Goal: Task Accomplishment & Management: Complete application form

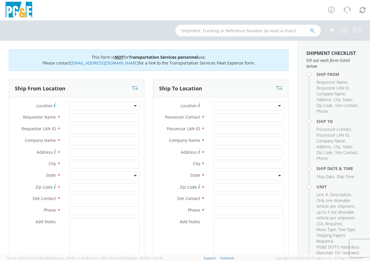
click at [112, 107] on div at bounding box center [104, 106] width 70 height 9
click at [99, 105] on div at bounding box center [104, 106] width 70 height 9
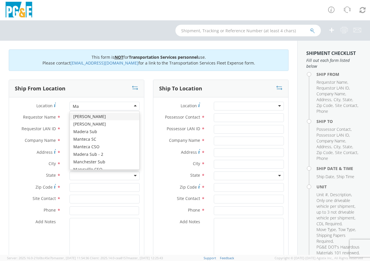
type input "M"
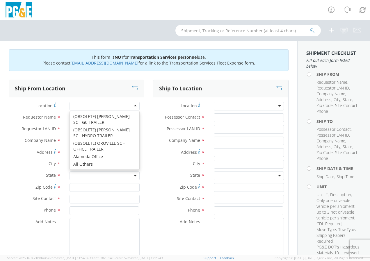
scroll to position [2054, 0]
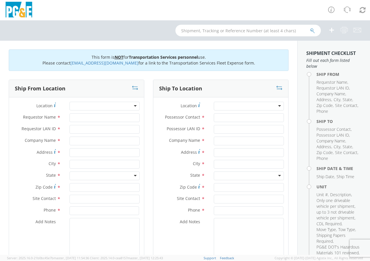
drag, startPoint x: 32, startPoint y: 239, endPoint x: 40, endPoint y: 198, distance: 42.1
click at [31, 238] on div "Add Notes *" at bounding box center [76, 238] width 135 height 40
click at [94, 117] on input "Requestor Name *" at bounding box center [104, 117] width 70 height 9
click at [96, 116] on input "Requestor Name *" at bounding box center [104, 117] width 70 height 9
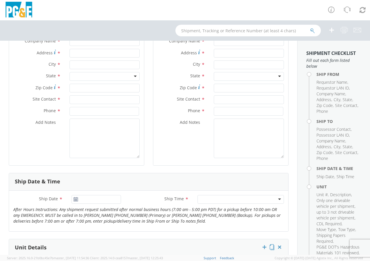
scroll to position [96, 0]
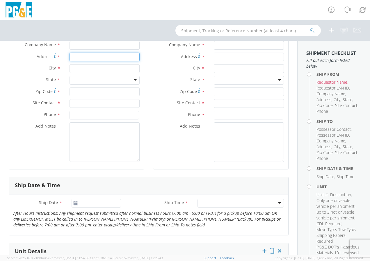
click at [96, 57] on input "Address *" at bounding box center [104, 57] width 70 height 9
type input "3150 [GEOGRAPHIC_DATA]"
click at [97, 67] on input "text" at bounding box center [104, 68] width 70 height 9
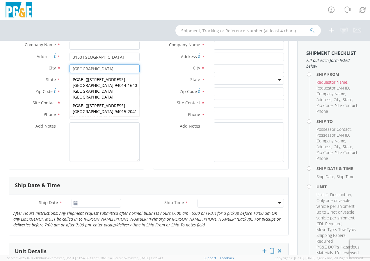
type input "[GEOGRAPHIC_DATA]"
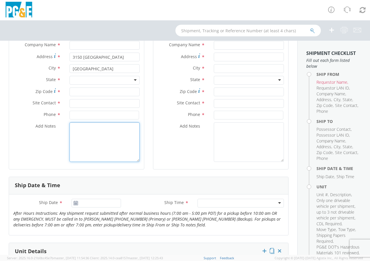
click at [85, 139] on textarea "Add Notes *" at bounding box center [104, 142] width 70 height 40
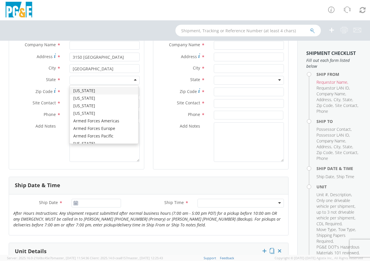
click at [83, 81] on div at bounding box center [104, 80] width 70 height 9
type input "CA"
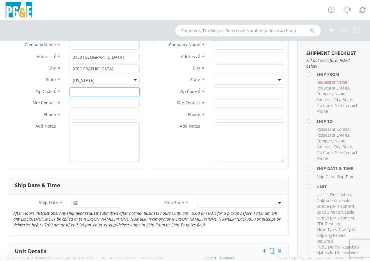
click at [83, 90] on input "Zip Code *" at bounding box center [104, 91] width 70 height 9
type input "94015"
click at [85, 103] on input "text" at bounding box center [104, 103] width 70 height 9
type input "[PERSON_NAME]"
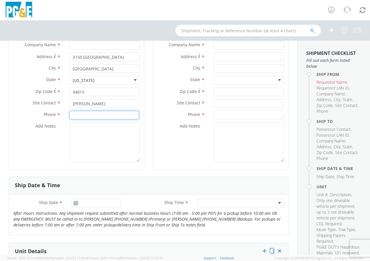
click at [79, 115] on input at bounding box center [103, 115] width 69 height 9
type input "[PHONE_NUMBER]"
click at [82, 141] on textarea "Add Notes *" at bounding box center [104, 142] width 70 height 40
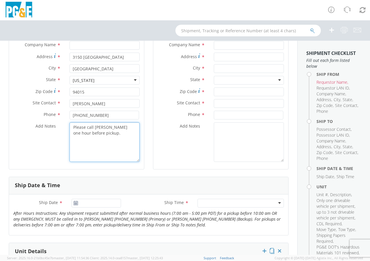
type textarea "Please call [PERSON_NAME] one hour before pickup."
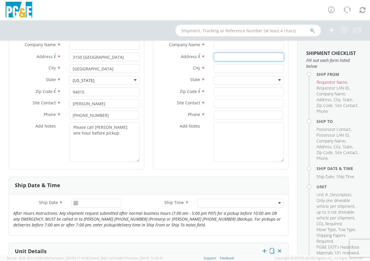
click at [233, 56] on input "Address *" at bounding box center [249, 57] width 70 height 9
type input "[STREET_ADDRESS]"
click at [234, 67] on input "text" at bounding box center [249, 68] width 70 height 9
type input "San Bruno"
click at [235, 80] on div at bounding box center [249, 80] width 70 height 9
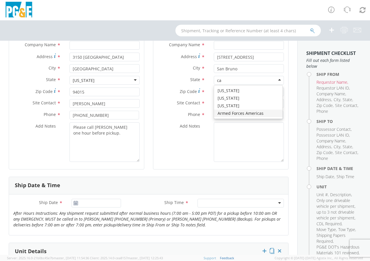
type input "ca"
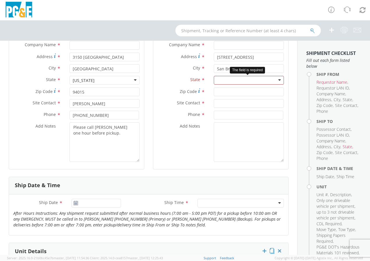
click at [247, 78] on div at bounding box center [249, 80] width 70 height 9
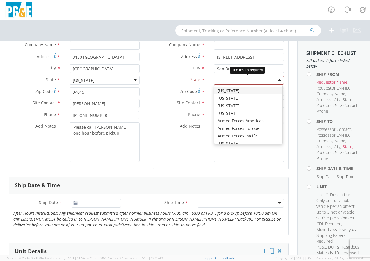
type input "A"
type input "CA"
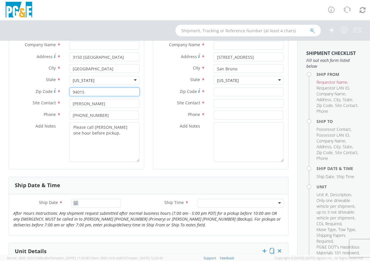
click at [101, 92] on input "94015" at bounding box center [104, 91] width 70 height 9
click at [228, 94] on input "Zip Code *" at bounding box center [249, 91] width 70 height 9
type input "94066"
click at [227, 103] on input "text" at bounding box center [249, 103] width 70 height 9
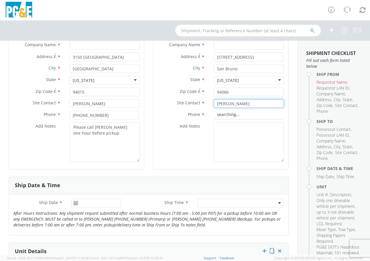
click at [234, 115] on div "searching..." at bounding box center [248, 114] width 69 height 9
type input "[PERSON_NAME]"
click at [228, 116] on input at bounding box center [248, 115] width 69 height 9
type input "[PHONE_NUMBER]"
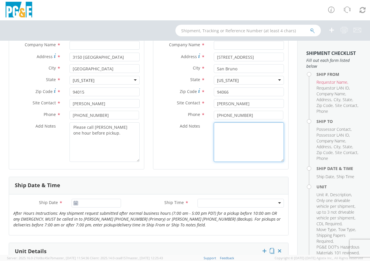
click at [231, 135] on textarea "Add Notes *" at bounding box center [249, 142] width 70 height 40
type textarea "Please call Isaiah one hour before drop off."
click at [74, 202] on icon at bounding box center [75, 203] width 5 height 5
click at [76, 202] on icon at bounding box center [75, 203] width 5 height 5
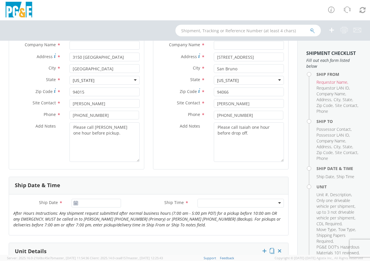
click at [74, 203] on icon at bounding box center [75, 203] width 5 height 5
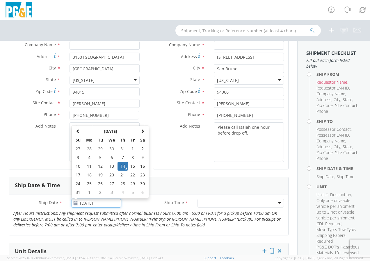
click at [89, 203] on input "[DATE]" at bounding box center [95, 203] width 49 height 9
type input "[DATE]"
click at [203, 200] on div at bounding box center [240, 203] width 86 height 9
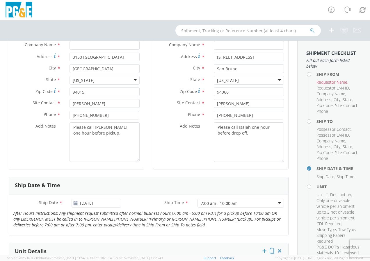
scroll to position [170, 0]
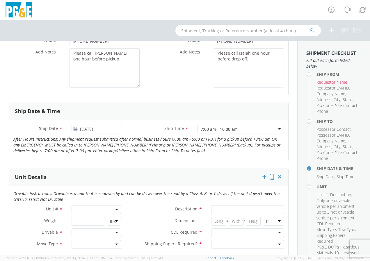
click at [98, 209] on span at bounding box center [95, 209] width 49 height 9
click at [96, 218] on input "search" at bounding box center [96, 219] width 46 height 9
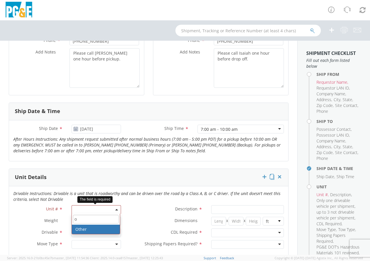
type input "o"
select select "Other"
select select "? undefined:undefined ?"
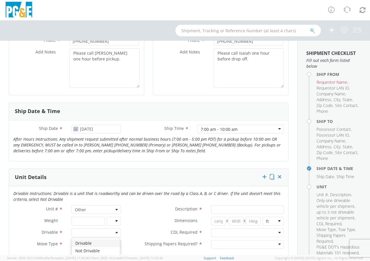
click at [115, 231] on div at bounding box center [95, 232] width 49 height 9
click at [115, 243] on div at bounding box center [95, 244] width 49 height 9
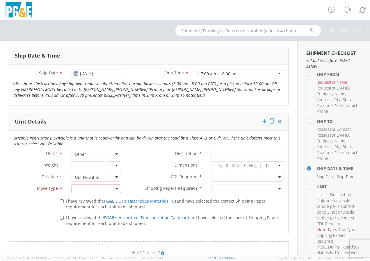
scroll to position [227, 0]
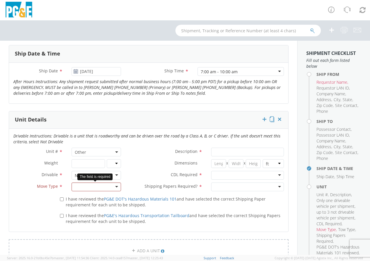
click at [115, 188] on div at bounding box center [95, 187] width 49 height 9
click at [64, 197] on label "I have reviewed the PG&E DOT's Hazardous Materials 101 and have selected the co…" at bounding box center [172, 201] width 224 height 12
click at [64, 197] on input "I have reviewed the PG&E DOT's Hazardous Materials 101 and have selected the co…" at bounding box center [62, 199] width 4 height 4
checkbox input "true"
drag, startPoint x: 64, startPoint y: 216, endPoint x: 99, endPoint y: 200, distance: 38.7
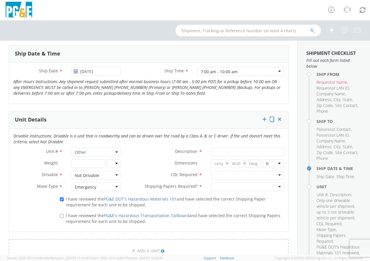
click at [65, 216] on label "I have reviewed the PG&E's Hazardous Transportation Tailboard and have selected…" at bounding box center [172, 218] width 224 height 12
click at [64, 216] on input "I have reviewed the PG&E's Hazardous Transportation Tailboard and have selected…" at bounding box center [62, 216] width 4 height 4
checkbox input "true"
click at [222, 151] on input "Description *" at bounding box center [247, 152] width 73 height 9
click at [255, 152] on input "CVan Number021051" at bounding box center [247, 152] width 73 height 9
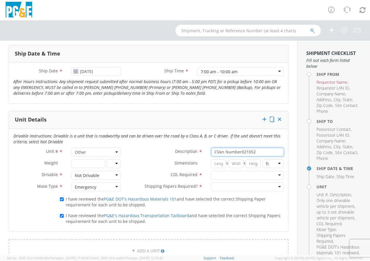
type input "CVan Number021052"
click at [251, 176] on div at bounding box center [247, 175] width 73 height 9
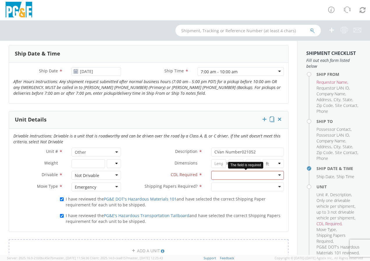
click at [275, 176] on div at bounding box center [247, 175] width 73 height 9
click at [275, 171] on div at bounding box center [247, 175] width 73 height 9
click at [218, 186] on div at bounding box center [247, 187] width 73 height 9
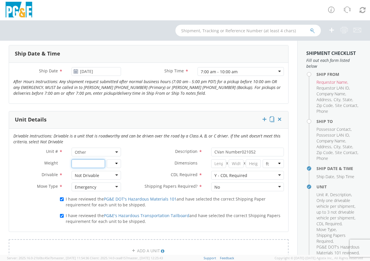
click at [94, 164] on input "number" at bounding box center [87, 163] width 33 height 9
click at [99, 161] on input "number" at bounding box center [87, 163] width 33 height 9
type input "9000"
click at [211, 160] on input "number" at bounding box center [218, 163] width 15 height 9
type input "20"
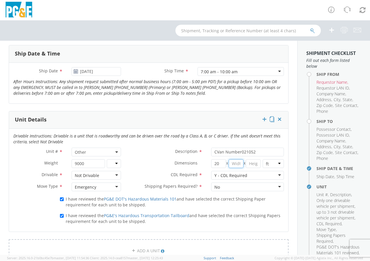
click at [229, 165] on input "number" at bounding box center [235, 163] width 15 height 9
type input "8"
click at [248, 167] on input "number" at bounding box center [253, 163] width 15 height 9
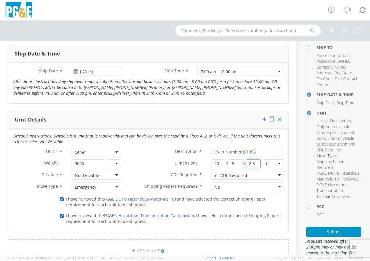
scroll to position [79, 0]
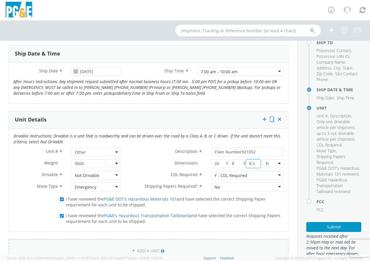
type input "8.5"
click at [202, 248] on link "ADD A UNIT" at bounding box center [149, 250] width 280 height 23
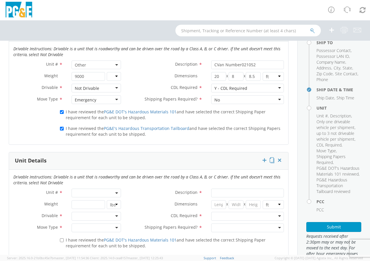
scroll to position [338, 0]
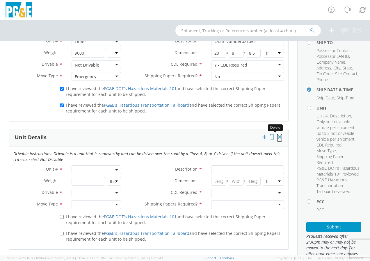
click at [276, 137] on icon at bounding box center [279, 137] width 6 height 6
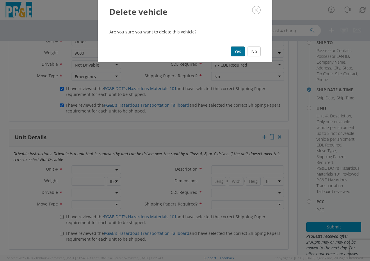
click at [237, 52] on button "Yes" at bounding box center [237, 51] width 14 height 10
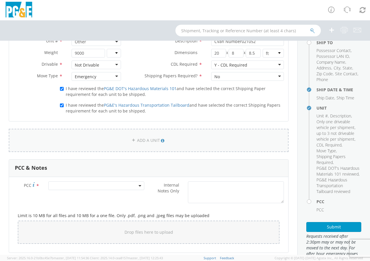
click at [103, 141] on link "ADD A UNIT" at bounding box center [149, 140] width 280 height 23
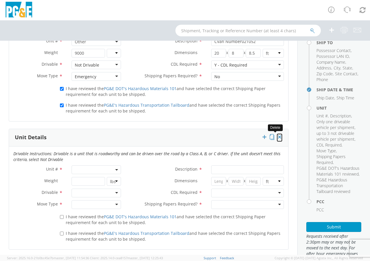
click at [276, 137] on icon at bounding box center [279, 137] width 6 height 6
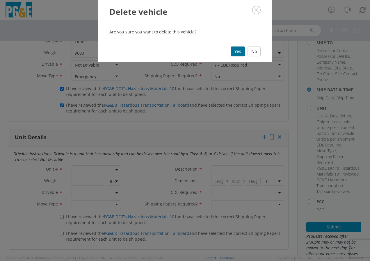
click at [235, 52] on button "Yes" at bounding box center [237, 51] width 14 height 10
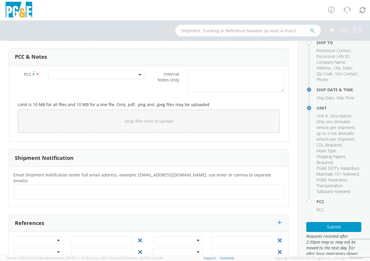
scroll to position [459, 0]
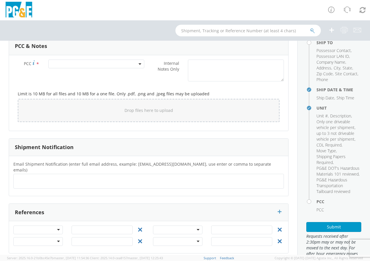
click at [62, 176] on ul at bounding box center [148, 181] width 265 height 10
type input "[EMAIL_ADDRESS][DOMAIN_NAME];[EMAIL_ADDRESS][DOMAIN_NAME];[EMAIL_ADDRESS][DOMAI…"
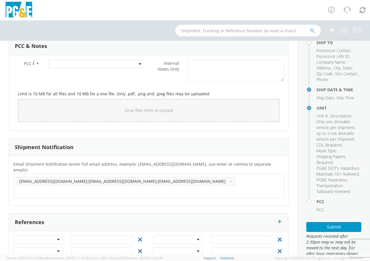
click at [82, 178] on span "[EMAIL_ADDRESS][DOMAIN_NAME];[EMAIL_ADDRESS][DOMAIN_NAME];[EMAIL_ADDRESS][DOMAI…" at bounding box center [122, 181] width 206 height 6
click at [79, 178] on span "[EMAIL_ADDRESS][DOMAIN_NAME];[EMAIL_ADDRESS][DOMAIN_NAME];[EMAIL_ADDRESS][DOMAI…" at bounding box center [122, 181] width 206 height 6
click at [116, 177] on li "[EMAIL_ADDRESS][DOMAIN_NAME];[EMAIL_ADDRESS][DOMAIN_NAME];[EMAIL_ADDRESS][DOMAI…" at bounding box center [125, 181] width 219 height 9
click at [229, 178] on button "×" at bounding box center [230, 181] width 3 height 7
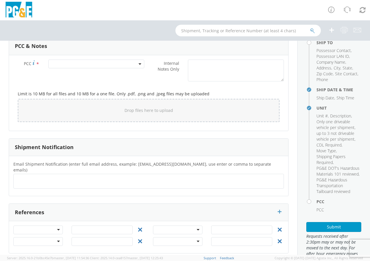
click at [112, 176] on ul at bounding box center [148, 181] width 265 height 10
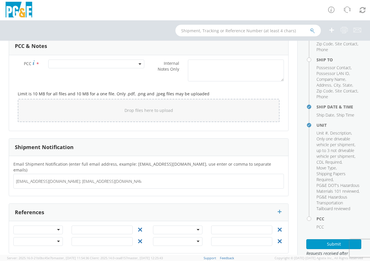
scroll to position [54, 0]
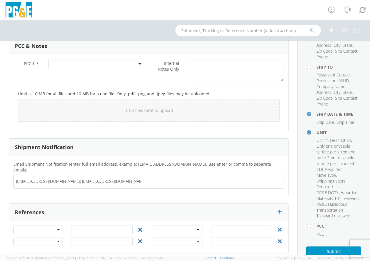
type input "[EMAIL_ADDRESS][DOMAIN_NAME]; [EMAIL_ADDRESS][DOMAIN_NAME]; [EMAIL_ADDRESS][DOM…"
click at [103, 64] on span at bounding box center [96, 64] width 96 height 9
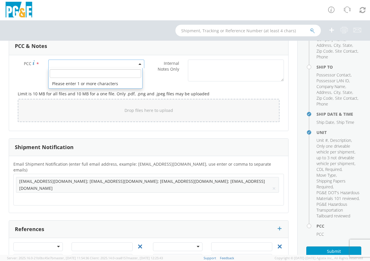
click at [103, 72] on input "number" at bounding box center [95, 73] width 91 height 9
type input "7"
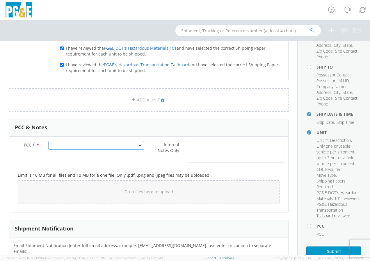
scroll to position [469, 0]
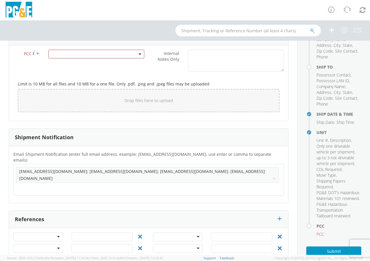
click at [47, 232] on div at bounding box center [37, 236] width 49 height 9
click at [75, 232] on input "text" at bounding box center [101, 236] width 61 height 9
type input "74027521"
click at [129, 211] on div "References" at bounding box center [148, 219] width 279 height 17
click at [67, 52] on span at bounding box center [96, 54] width 96 height 9
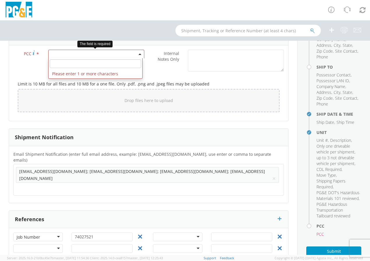
click at [68, 62] on input "number" at bounding box center [95, 63] width 91 height 9
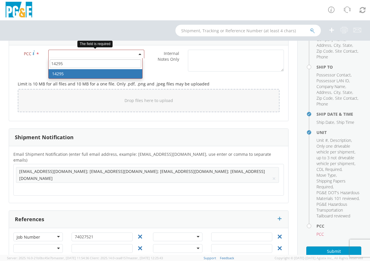
type input "14295"
select select "14295"
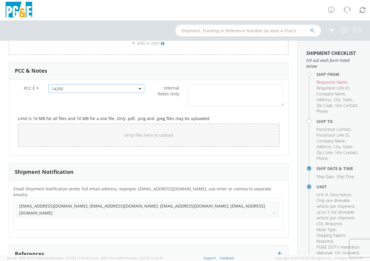
scroll to position [438, 0]
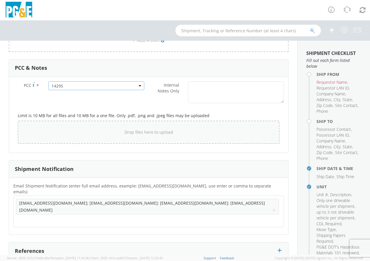
click at [92, 134] on div "Drop files here to upload" at bounding box center [148, 132] width 252 height 14
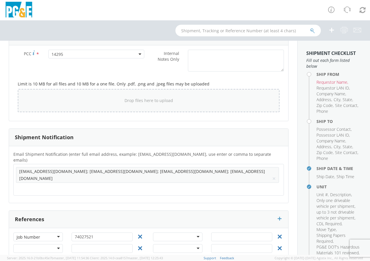
click at [35, 101] on div "Drop files here to upload" at bounding box center [148, 101] width 252 height 14
click at [42, 95] on div "Drop files here to upload" at bounding box center [148, 101] width 252 height 14
type input "C:\fakepath\IMG_8609 at [GEOGRAPHIC_DATA]jpg"
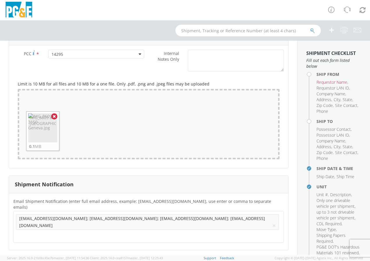
click at [161, 118] on div "Drop files here to upload IMG_8609 at [GEOGRAPHIC_DATA]jpg 0.1 MB" at bounding box center [149, 124] width 262 height 70
type input "C:\fakepath\CVan at [STREET_ADDRESS]"
click at [203, 134] on div "Drop files here to upload IMG_8609 at [GEOGRAPHIC_DATA]jpg 0.1 MB" at bounding box center [149, 124] width 262 height 70
type input "C:\fakepath\CVan 2nd photo at [STREET_ADDRESS]"
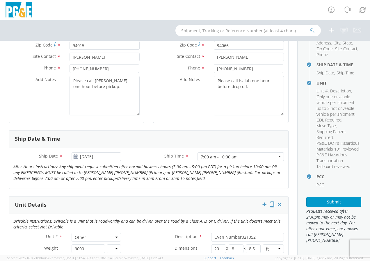
scroll to position [0, 0]
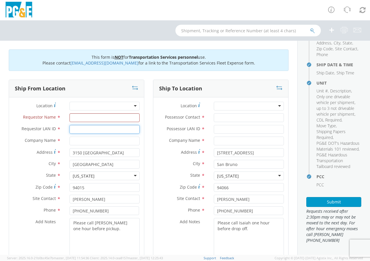
click at [90, 130] on input "Requestor LAN ID *" at bounding box center [104, 129] width 70 height 9
type input "ALBa"
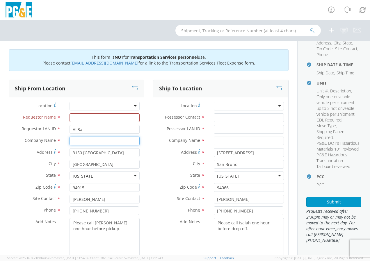
drag, startPoint x: 80, startPoint y: 141, endPoint x: 134, endPoint y: 119, distance: 58.4
click at [85, 138] on input "text" at bounding box center [104, 141] width 70 height 9
type input "PGE"
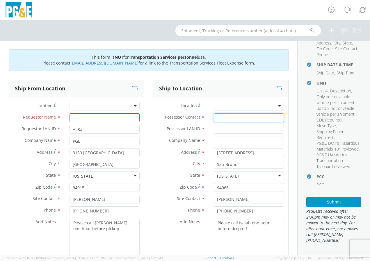
click at [222, 117] on input "Possessor Contact *" at bounding box center [249, 117] width 70 height 9
type input "IMH5"
click at [224, 128] on input "Possessor LAN ID *" at bounding box center [249, 129] width 70 height 9
type input "IMH5"
click at [226, 118] on input "IMH5" at bounding box center [249, 117] width 70 height 9
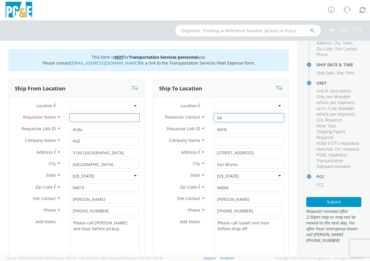
type input "I"
type input "[PERSON_NAME]"
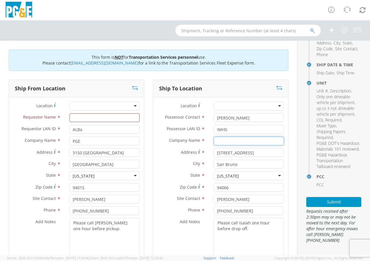
click at [222, 141] on input "text" at bounding box center [249, 141] width 70 height 9
type input "PGE"
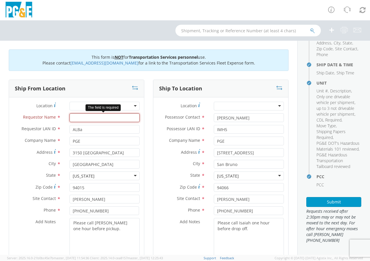
click at [85, 115] on input "Requestor Name *" at bounding box center [104, 117] width 70 height 9
drag, startPoint x: 165, startPoint y: 158, endPoint x: 110, endPoint y: 117, distance: 68.5
type input "[PERSON_NAME]"
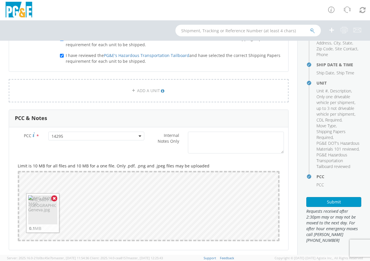
scroll to position [409, 0]
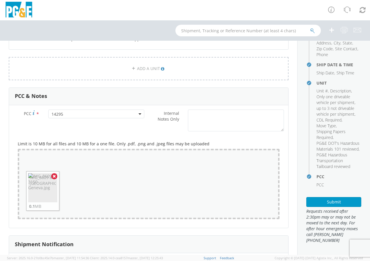
click at [146, 198] on div "Drop files here to upload IMG_8609 at [GEOGRAPHIC_DATA]jpg 0.1 MB" at bounding box center [149, 184] width 262 height 70
click at [217, 191] on div "Drop files here to upload IMG_8609 at [GEOGRAPHIC_DATA]jpg 0.1 MB" at bounding box center [149, 184] width 262 height 70
type input "C:\fakepath\CVAn3150 Geneva Unit Number.jpg"
click at [82, 195] on img at bounding box center [81, 187] width 29 height 29
click at [94, 176] on icon at bounding box center [93, 176] width 3 height 4
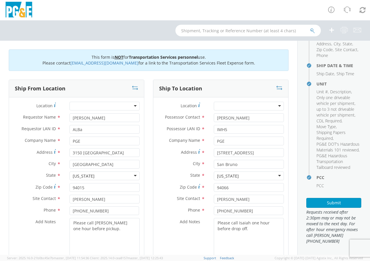
scroll to position [115, 0]
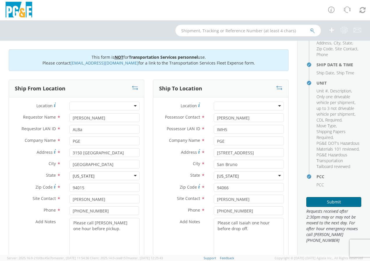
click at [320, 203] on button "Submit" at bounding box center [333, 202] width 55 height 10
